Goal: Navigation & Orientation: Find specific page/section

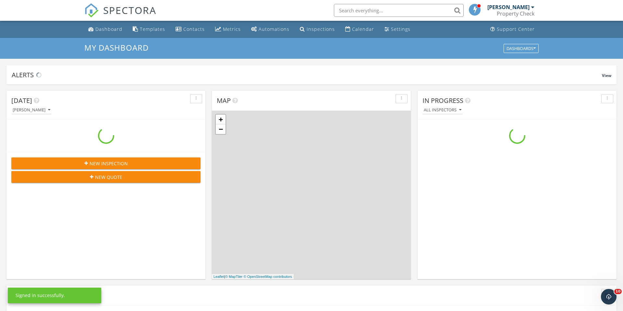
scroll to position [591, 624]
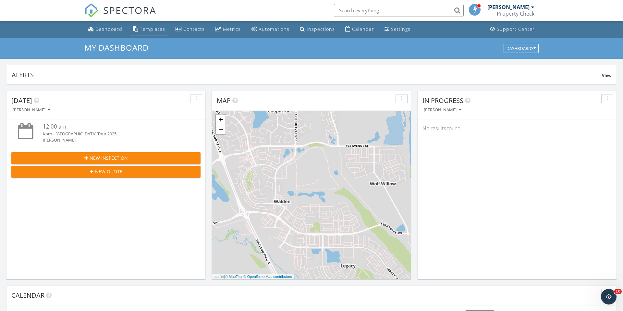
click at [154, 29] on div "Templates" at bounding box center [152, 29] width 25 height 6
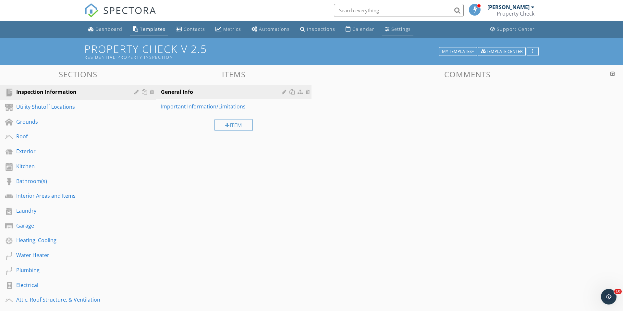
click at [402, 30] on div "Settings" at bounding box center [401, 29] width 19 height 6
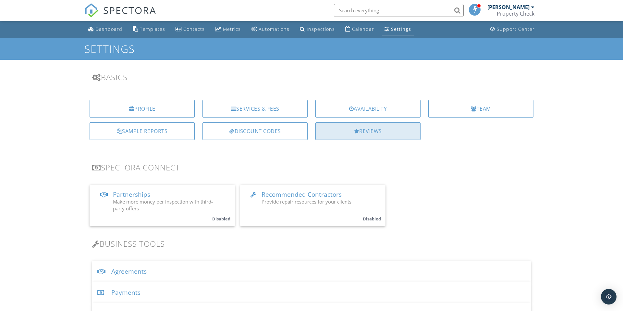
click at [396, 137] on div "Reviews" at bounding box center [368, 131] width 105 height 18
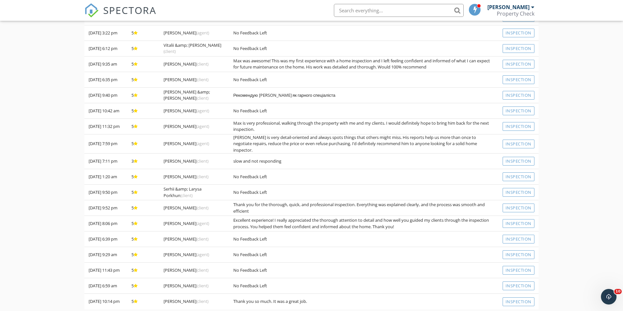
scroll to position [194, 0]
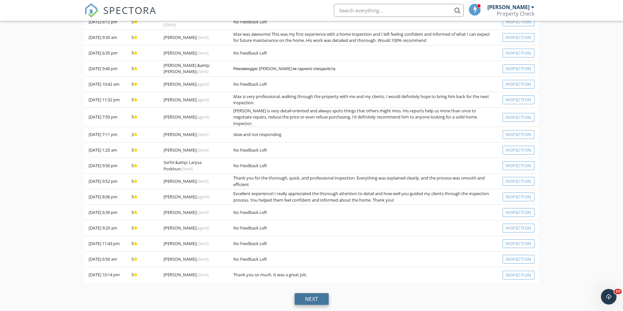
click at [311, 296] on div "next" at bounding box center [312, 299] width 34 height 12
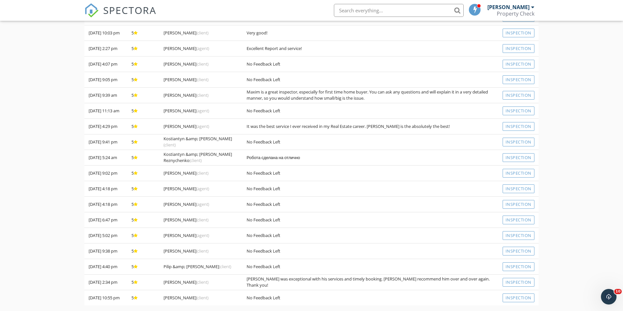
scroll to position [0, 0]
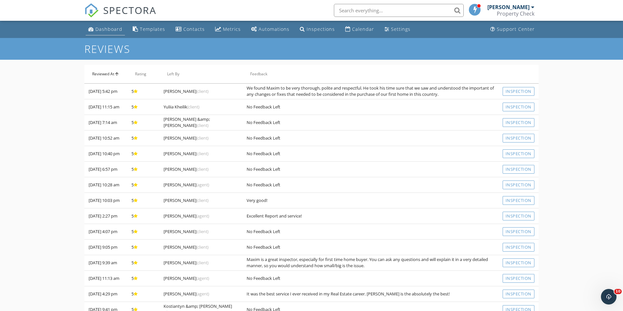
click at [104, 31] on div "Dashboard" at bounding box center [108, 29] width 27 height 6
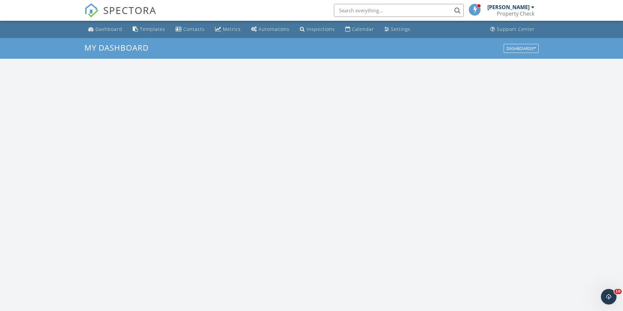
scroll to position [591, 624]
